Goal: Task Accomplishment & Management: Manage account settings

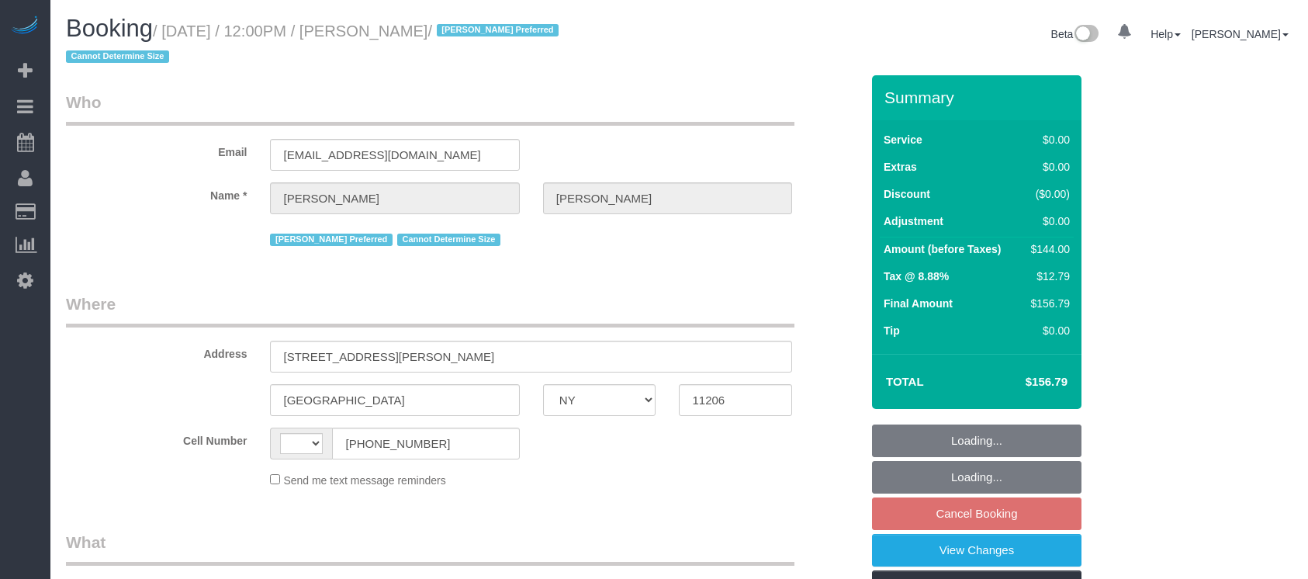
select select "NY"
select select "spot3"
select select "number:58"
select select "number:72"
select select "number:15"
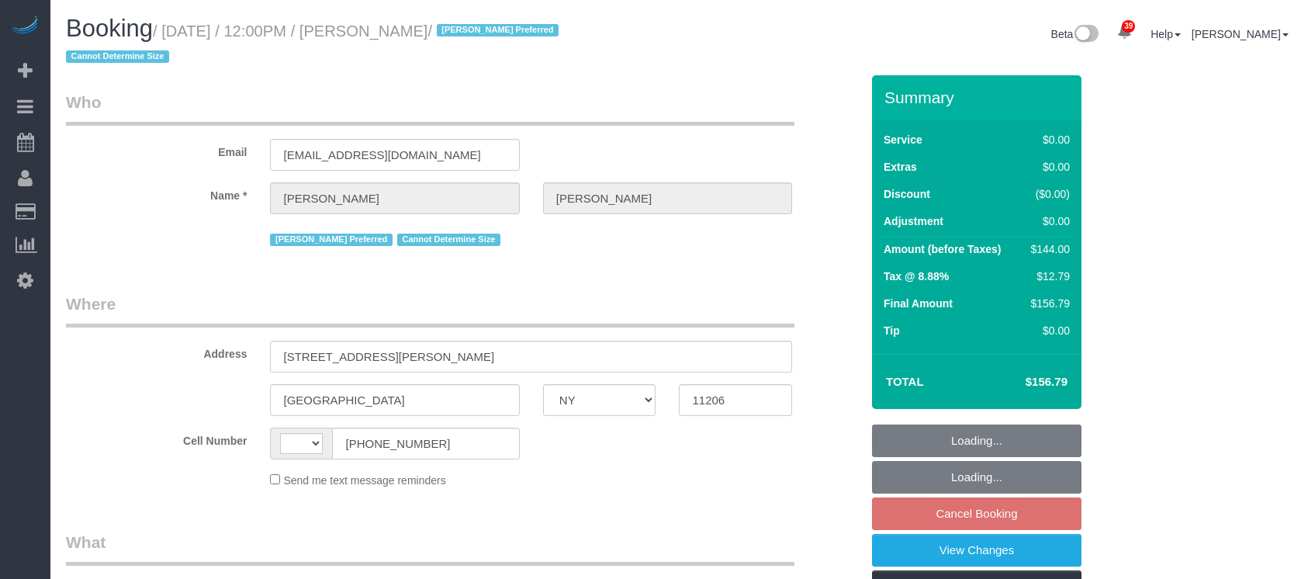
select select "number:7"
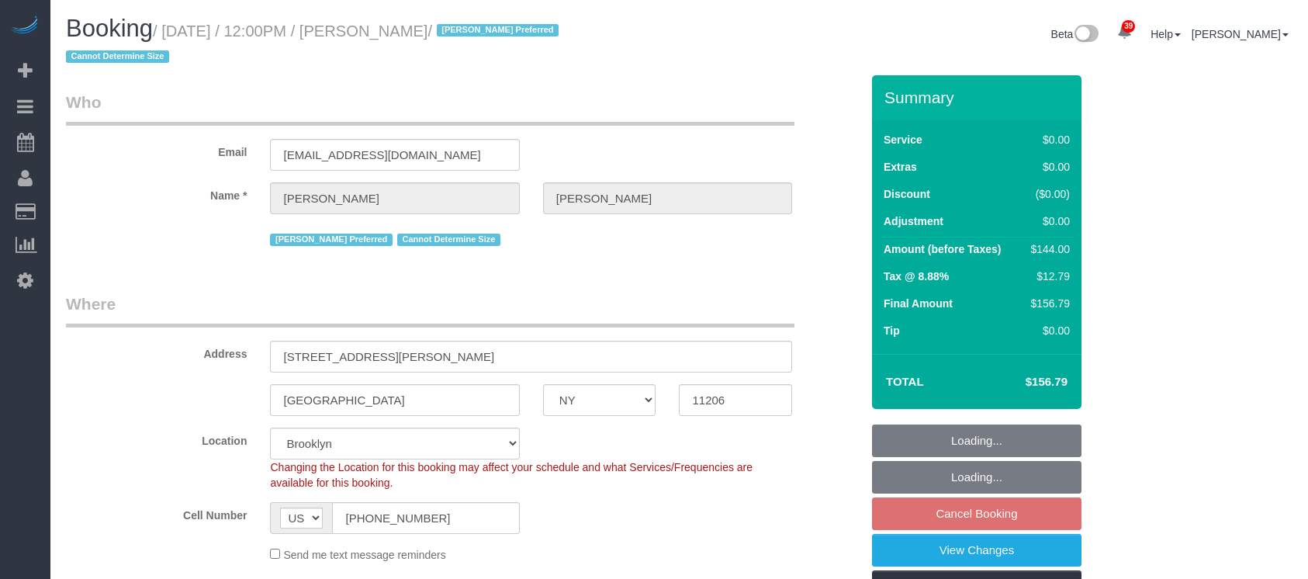
select select "string:[GEOGRAPHIC_DATA]"
select select "object:1790"
select select "string:stripe-pm_1RwPV24VGloSiKo7Wp4adMYY"
select select "object:1794"
select select "spot61"
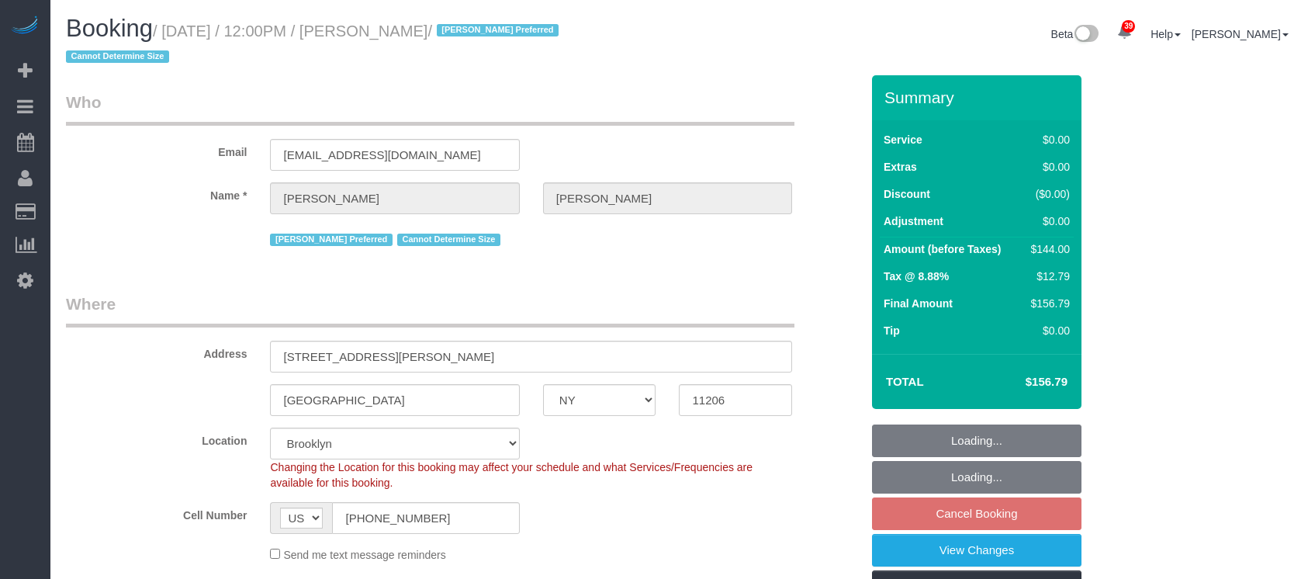
select select "1"
